Goal: Information Seeking & Learning: Learn about a topic

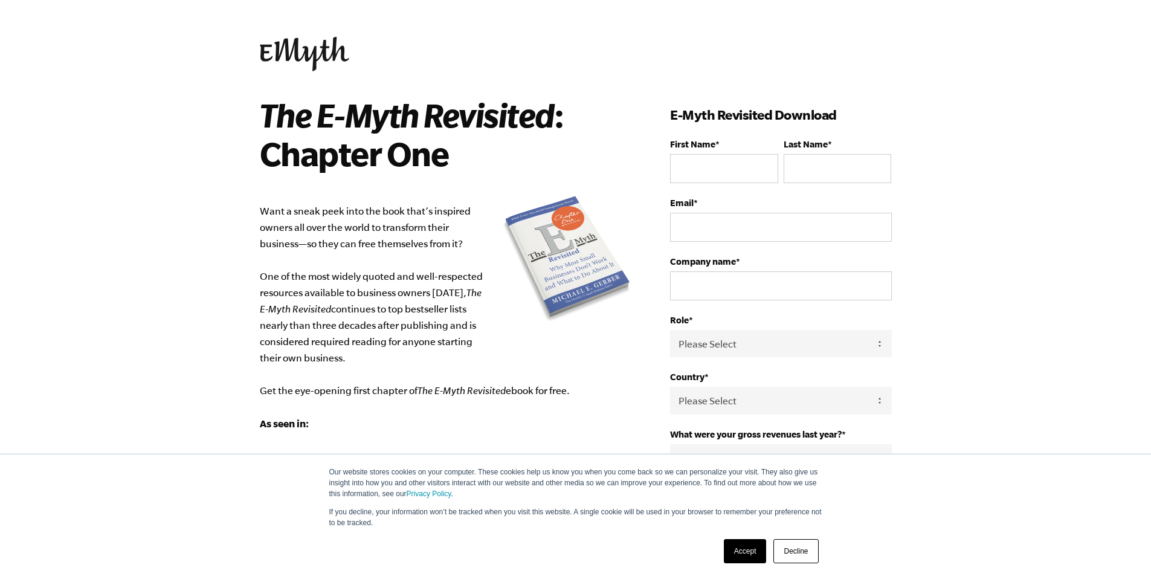
scroll to position [323, 0]
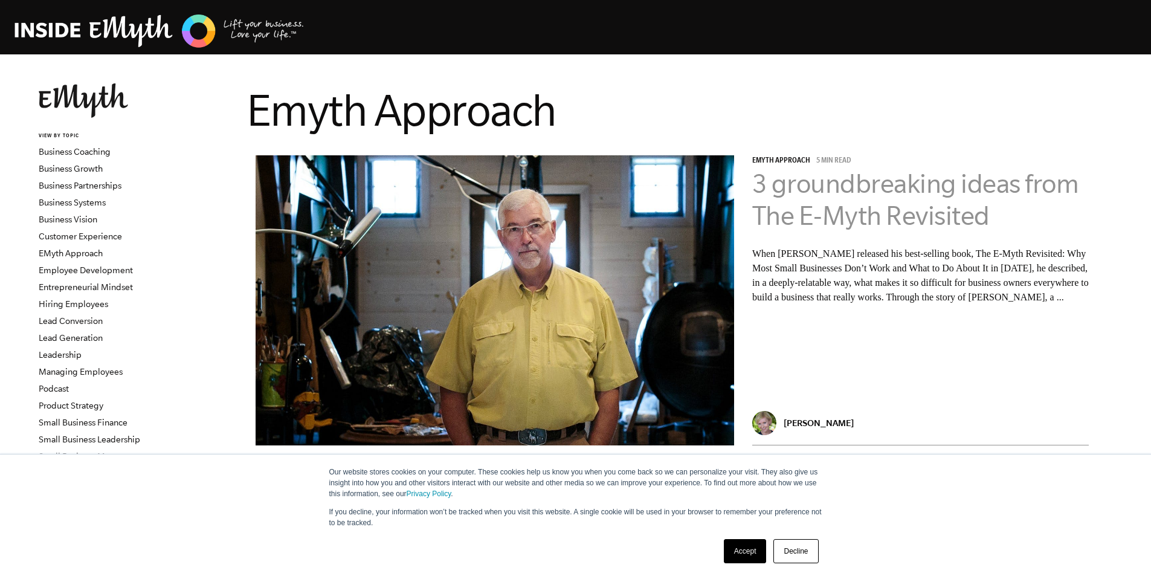
click at [833, 205] on link "3 groundbreaking ideas from The E-Myth Revisited" at bounding box center [915, 200] width 327 height 62
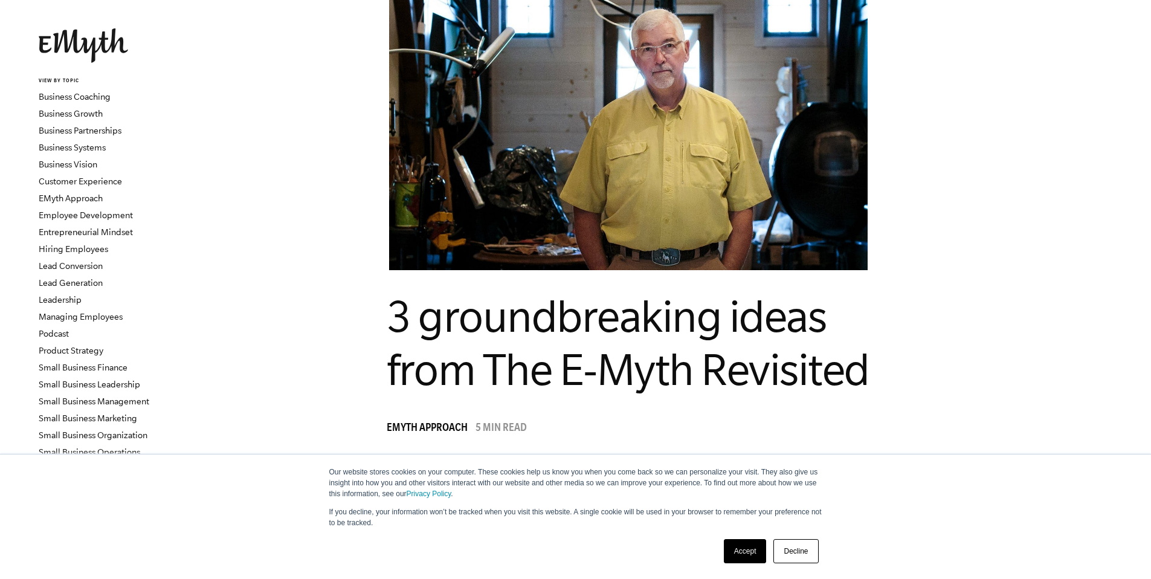
scroll to position [63, 0]
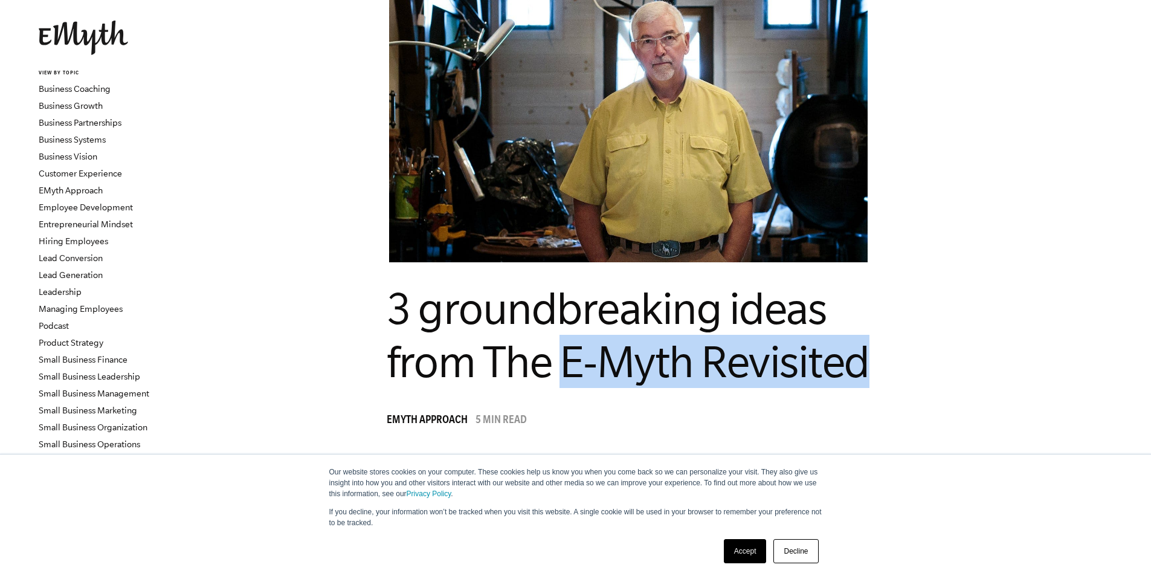
drag, startPoint x: 602, startPoint y: 360, endPoint x: 941, endPoint y: 366, distance: 338.4
